Goal: Task Accomplishment & Management: Manage account settings

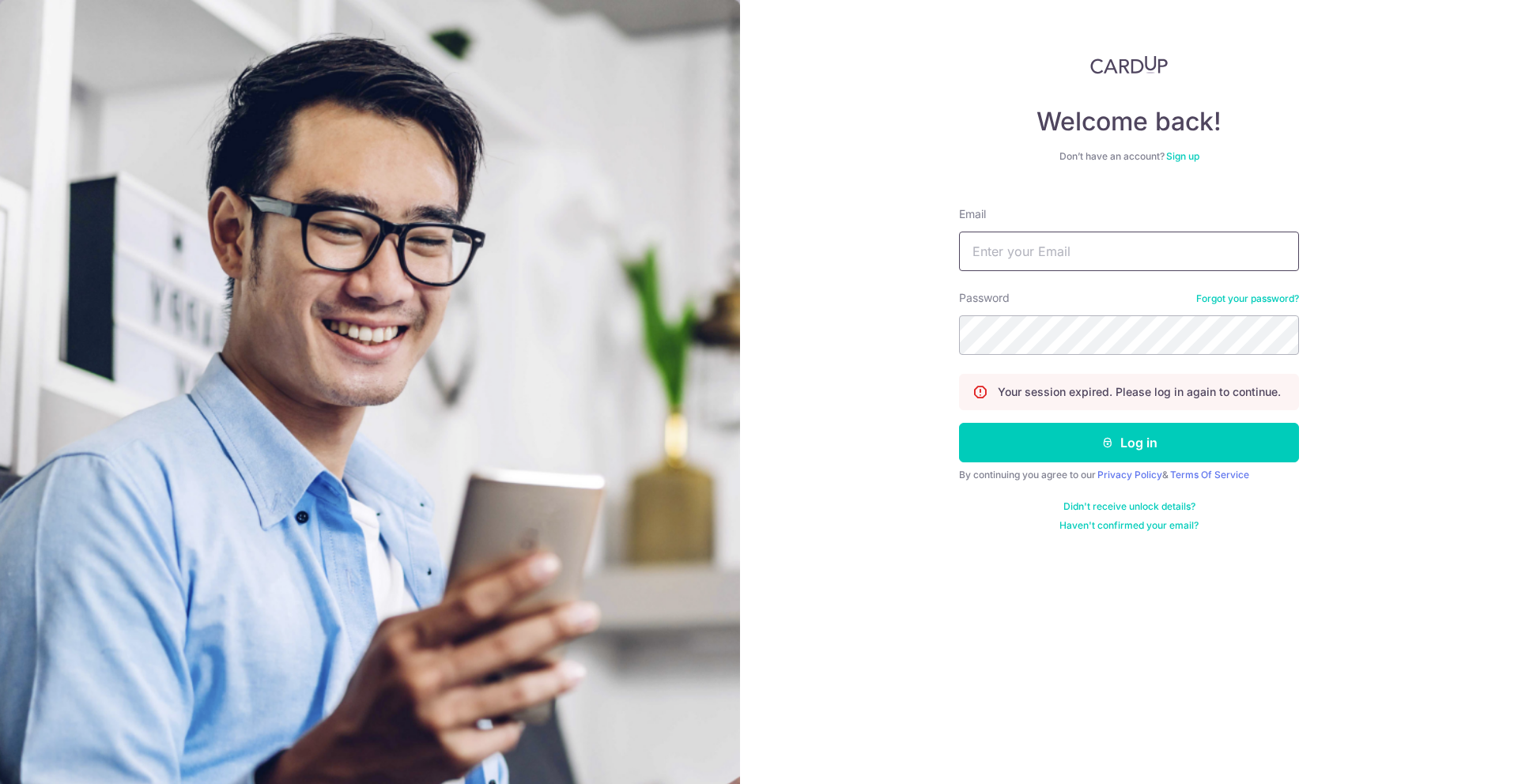
click at [1108, 235] on input "Email" at bounding box center [1129, 251] width 340 height 40
type input "[PERSON_NAME][EMAIL_ADDRESS][DOMAIN_NAME]"
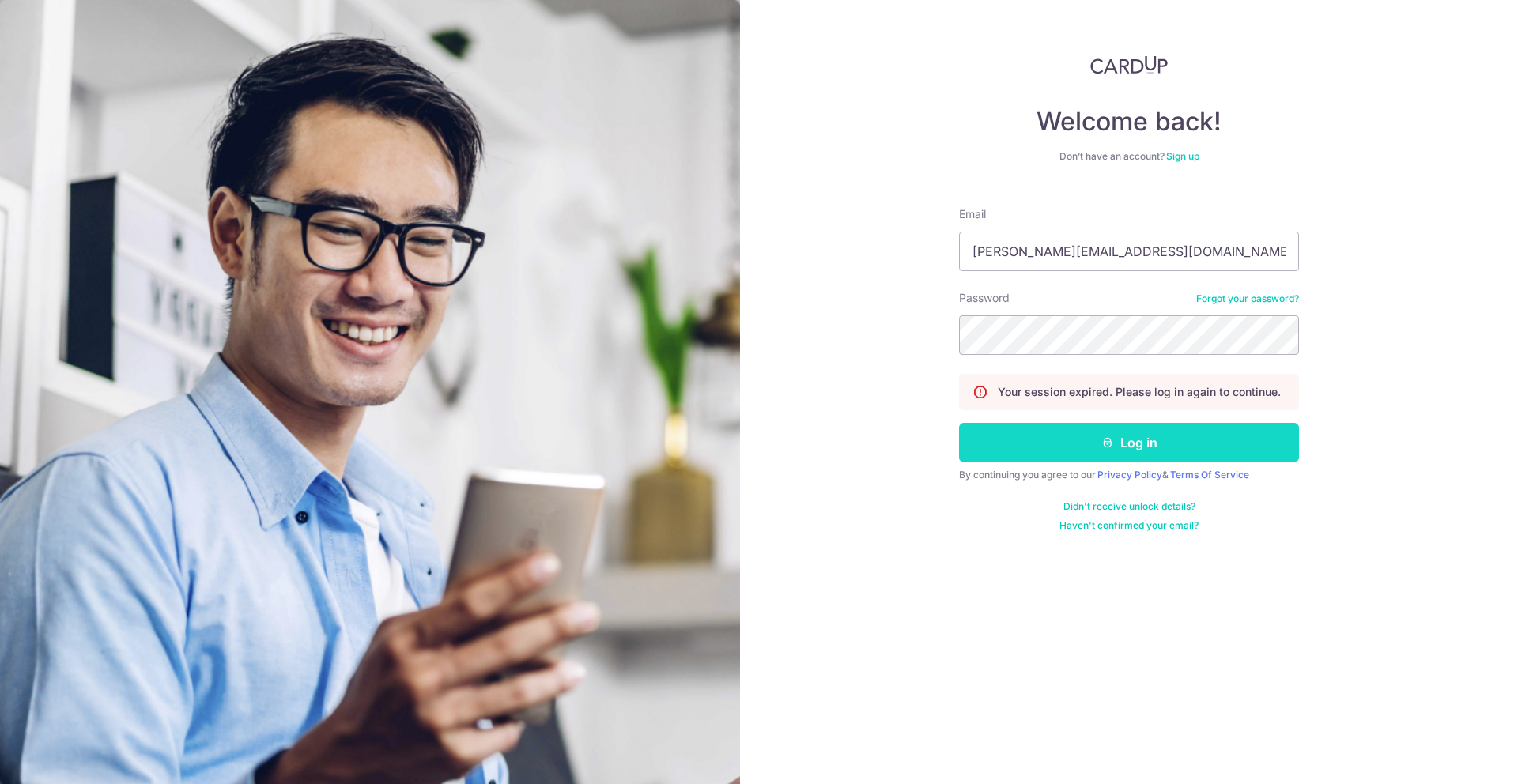
click at [1113, 447] on button "Log in" at bounding box center [1129, 442] width 340 height 40
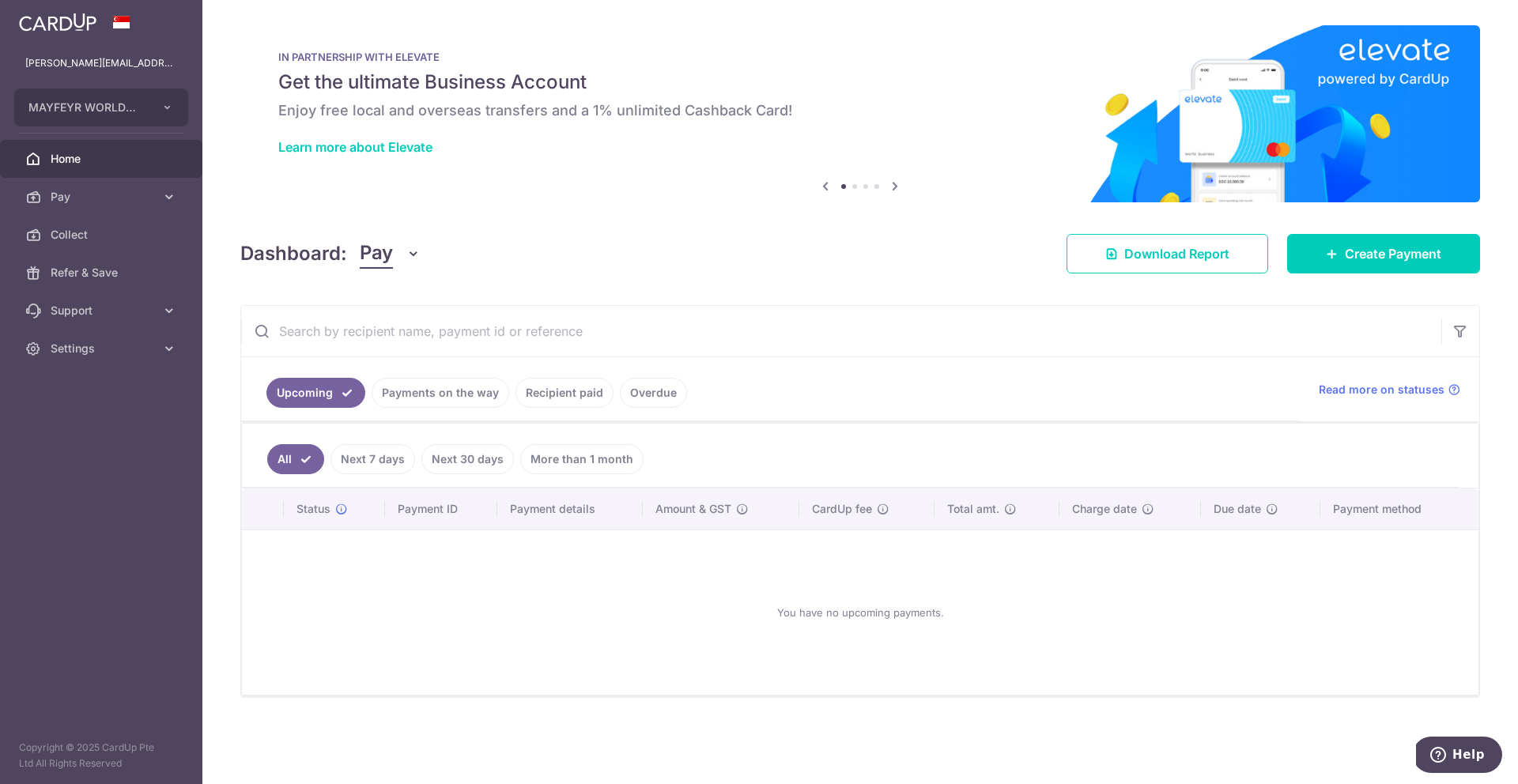
click at [581, 396] on link "Recipient paid" at bounding box center [564, 392] width 98 height 30
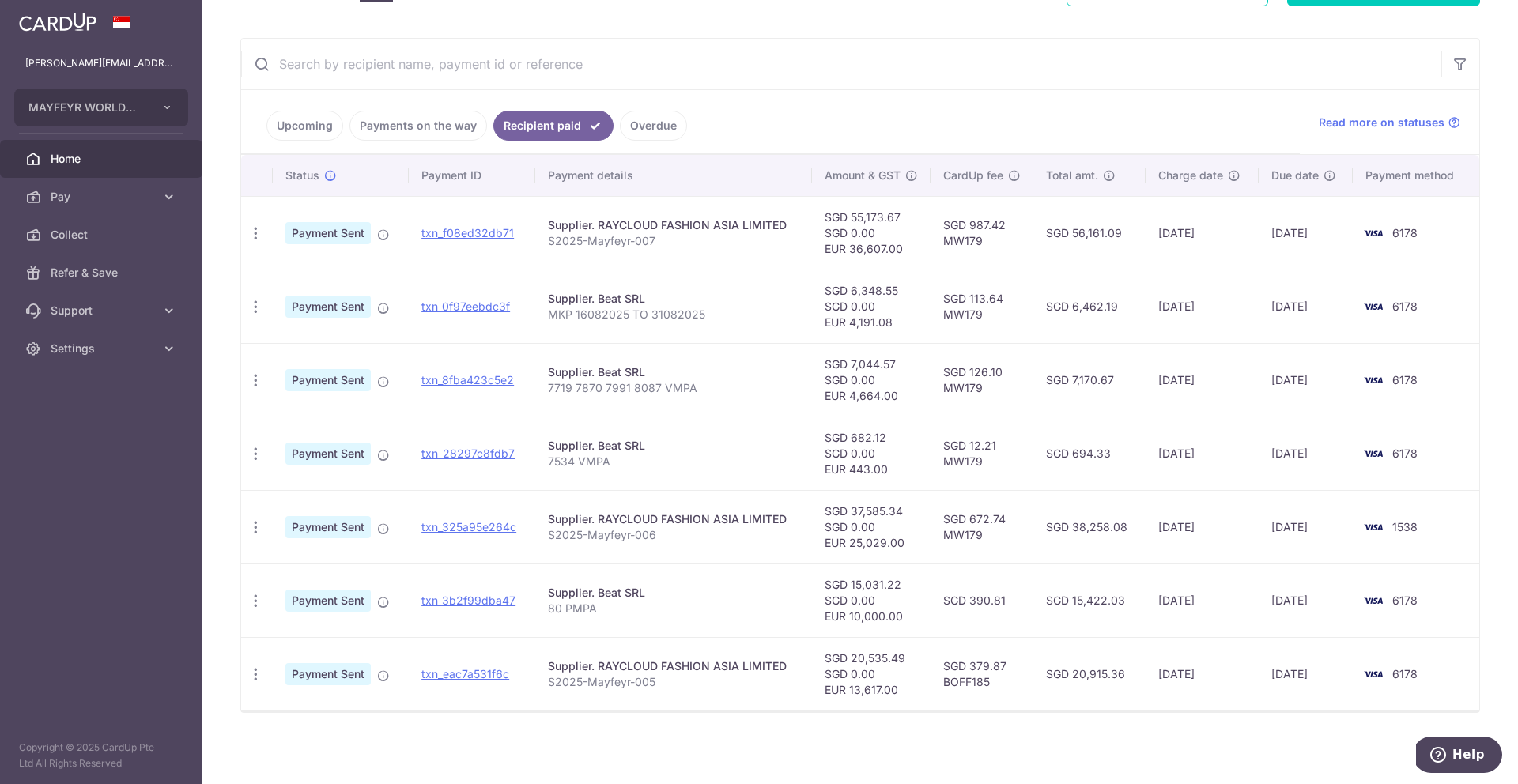
scroll to position [270, 0]
